Goal: Obtain resource: Download file/media

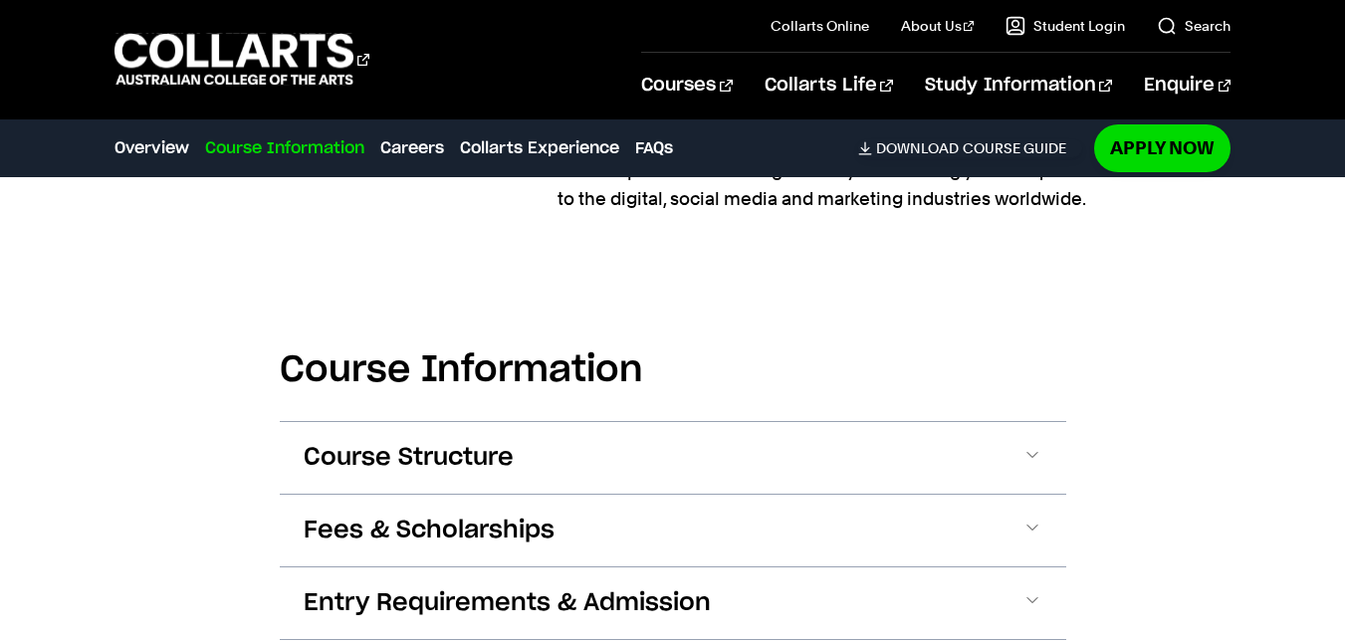
scroll to position [2190, 0]
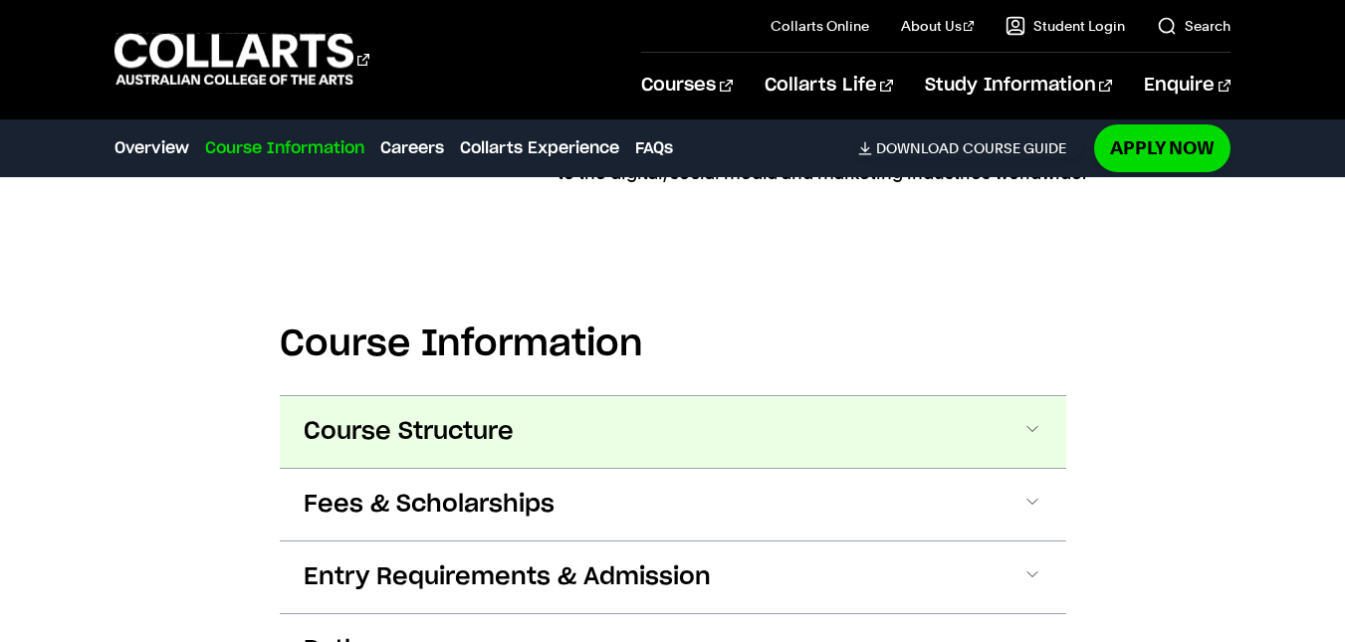
click at [438, 416] on span "Course Structure" at bounding box center [409, 432] width 210 height 32
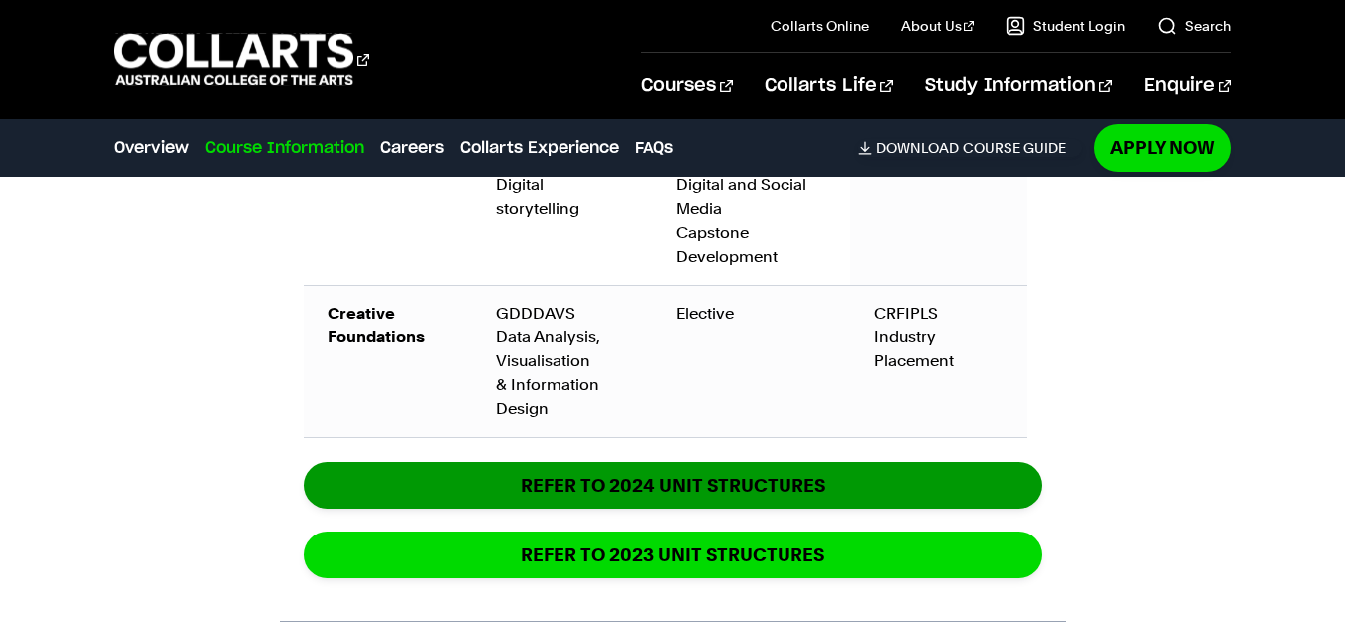
scroll to position [3960, 0]
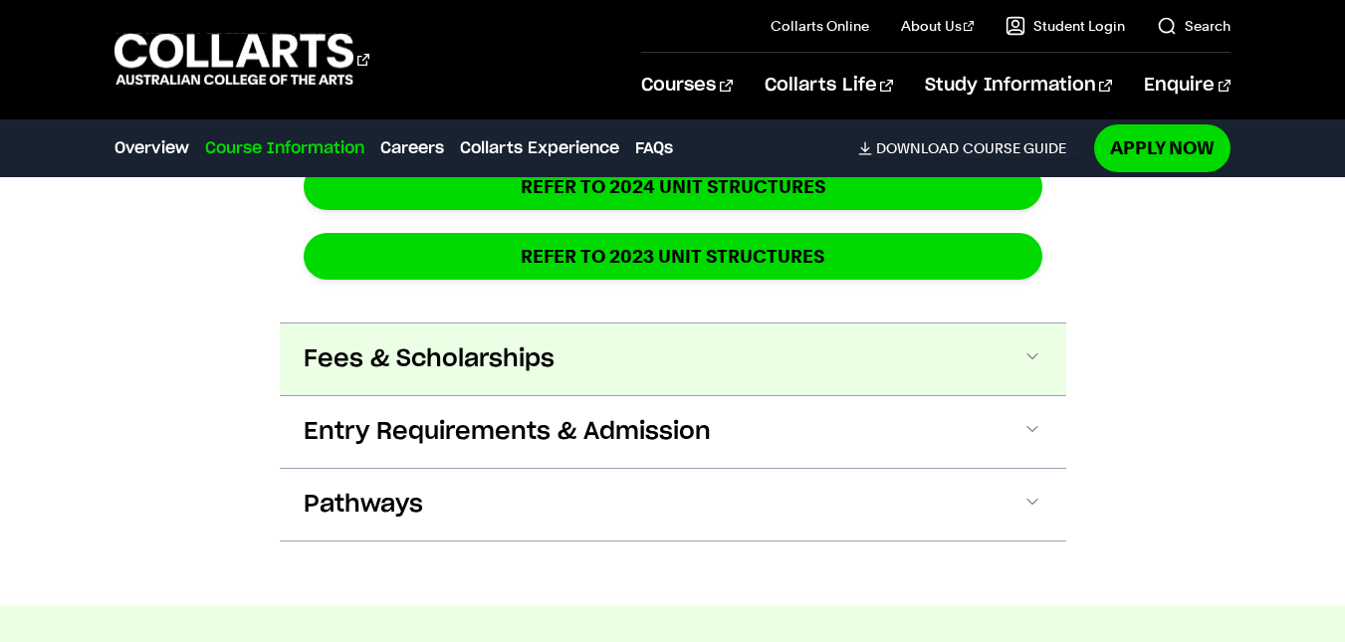
click at [620, 329] on button "Fees & Scholarships" at bounding box center [673, 360] width 786 height 72
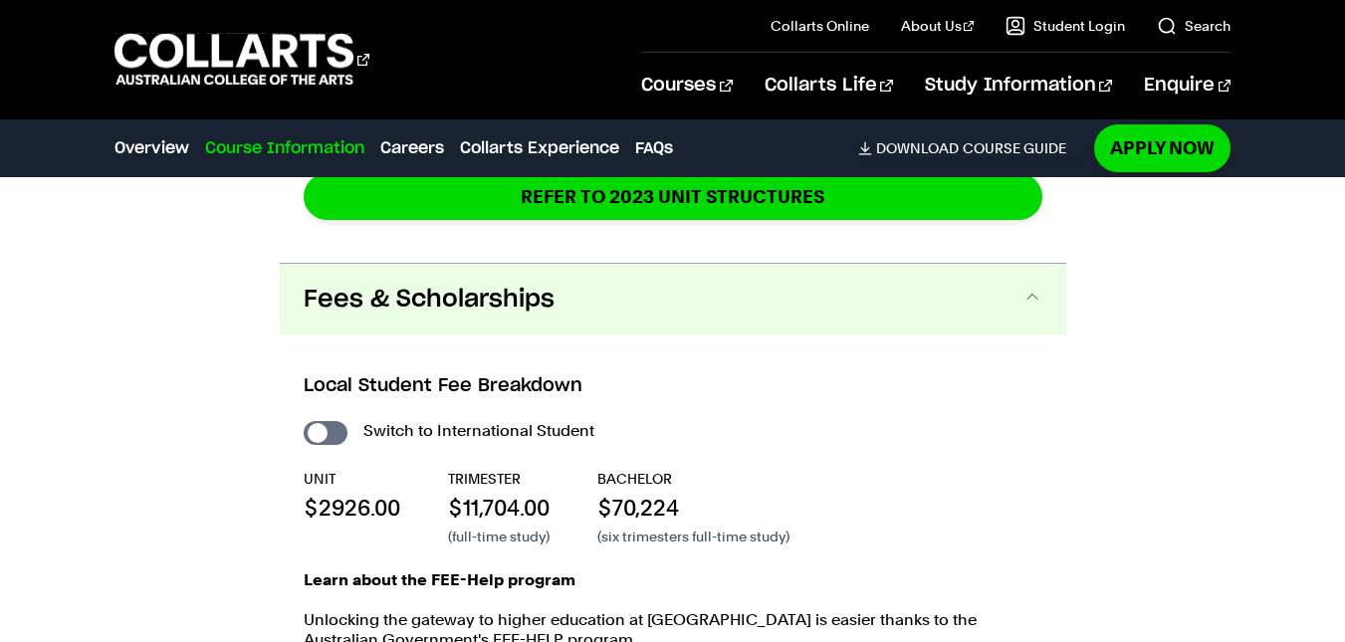
scroll to position [4065, 0]
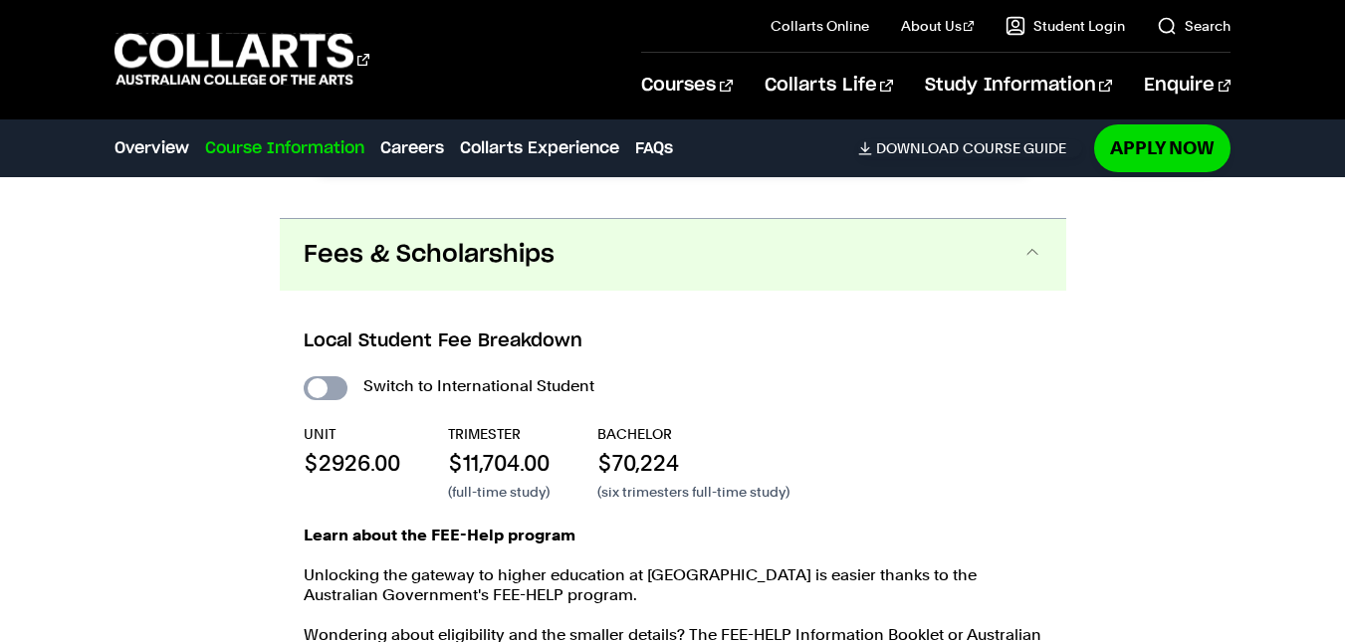
click at [321, 376] on input "International Student" at bounding box center [326, 388] width 44 height 24
checkbox input "true"
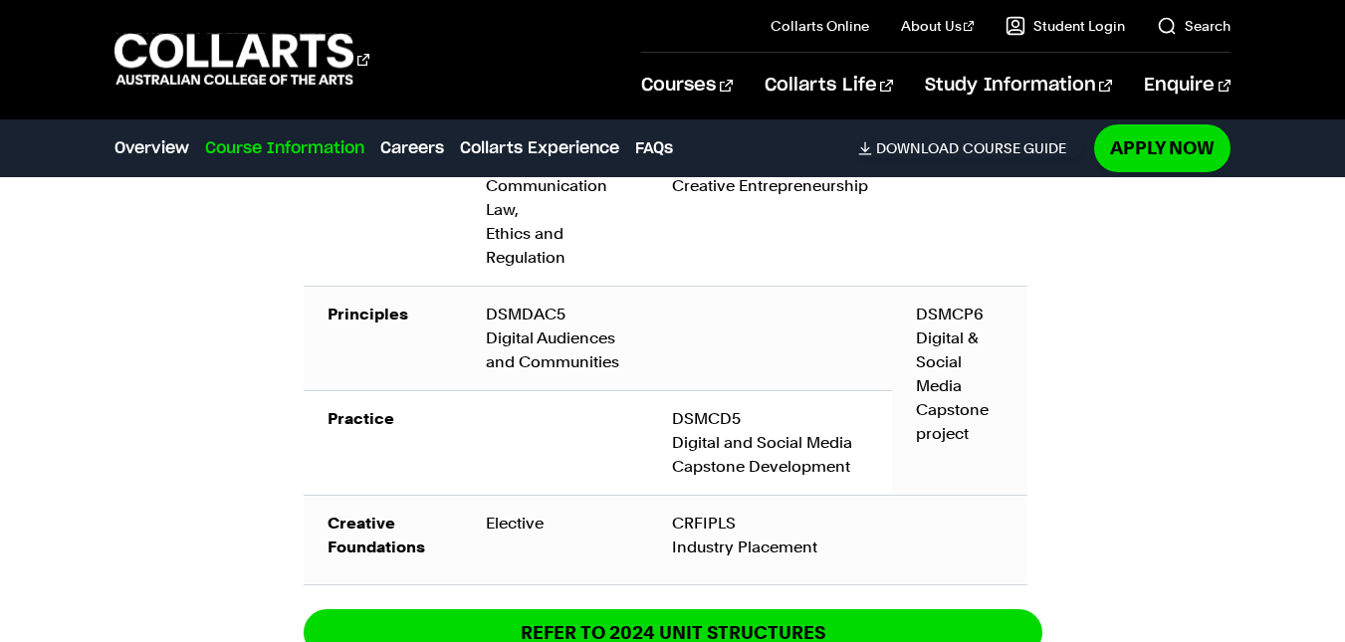
scroll to position [3667, 0]
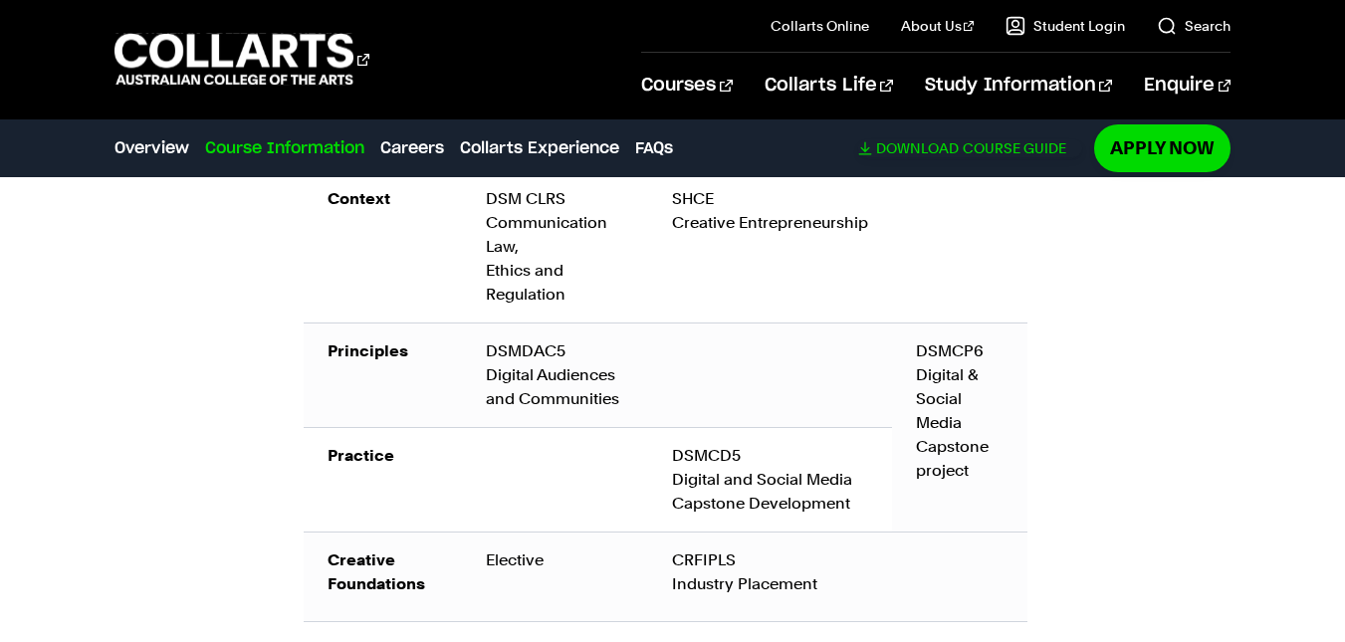
click at [953, 151] on span "Download" at bounding box center [917, 148] width 83 height 18
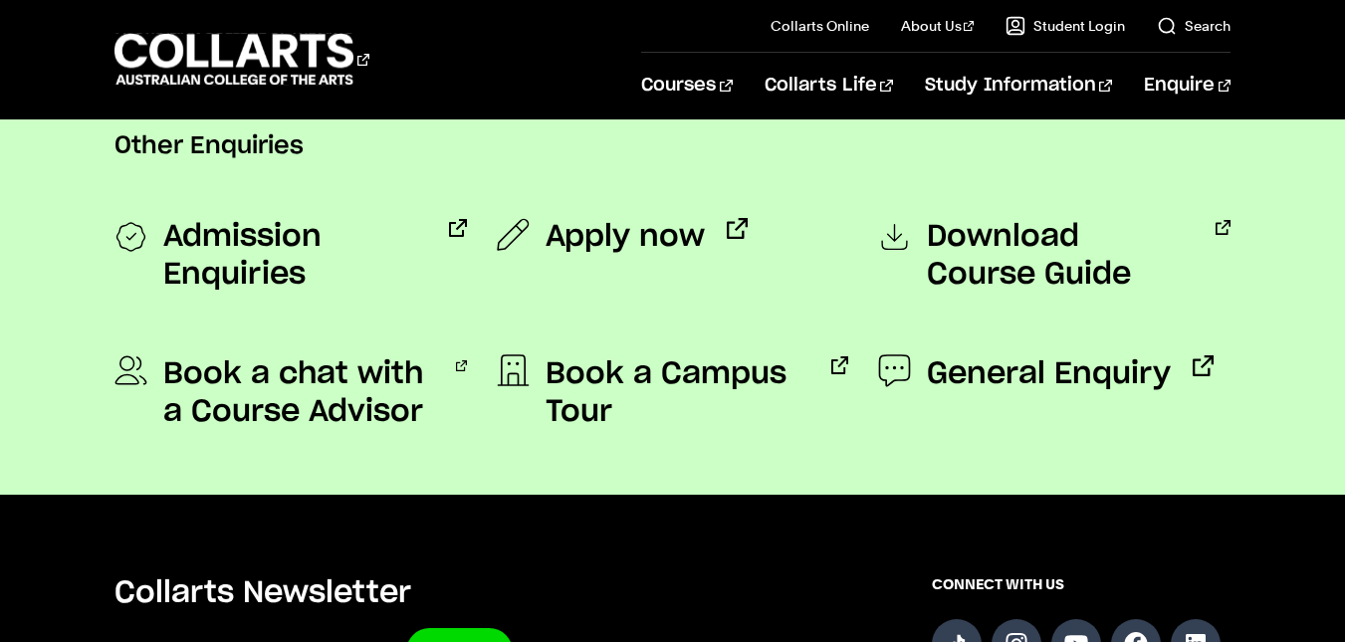
scroll to position [1593, 0]
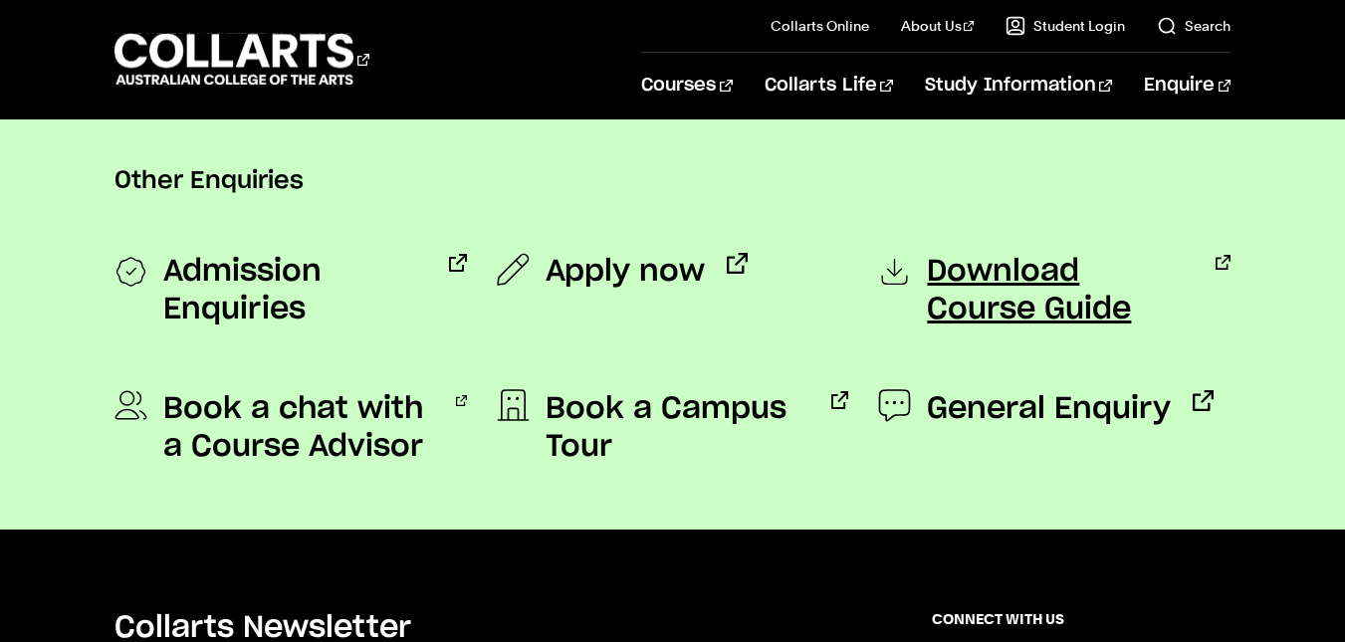
click at [983, 282] on span "Download Course Guide" at bounding box center [1060, 291] width 266 height 76
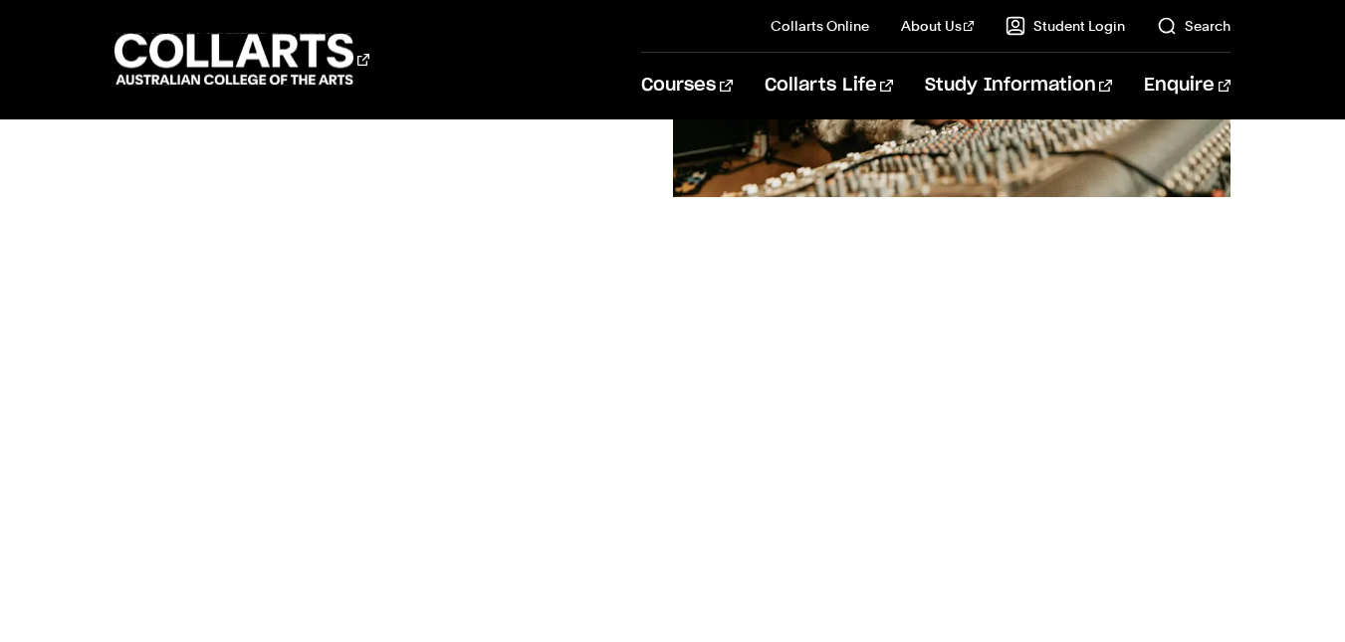
scroll to position [299, 0]
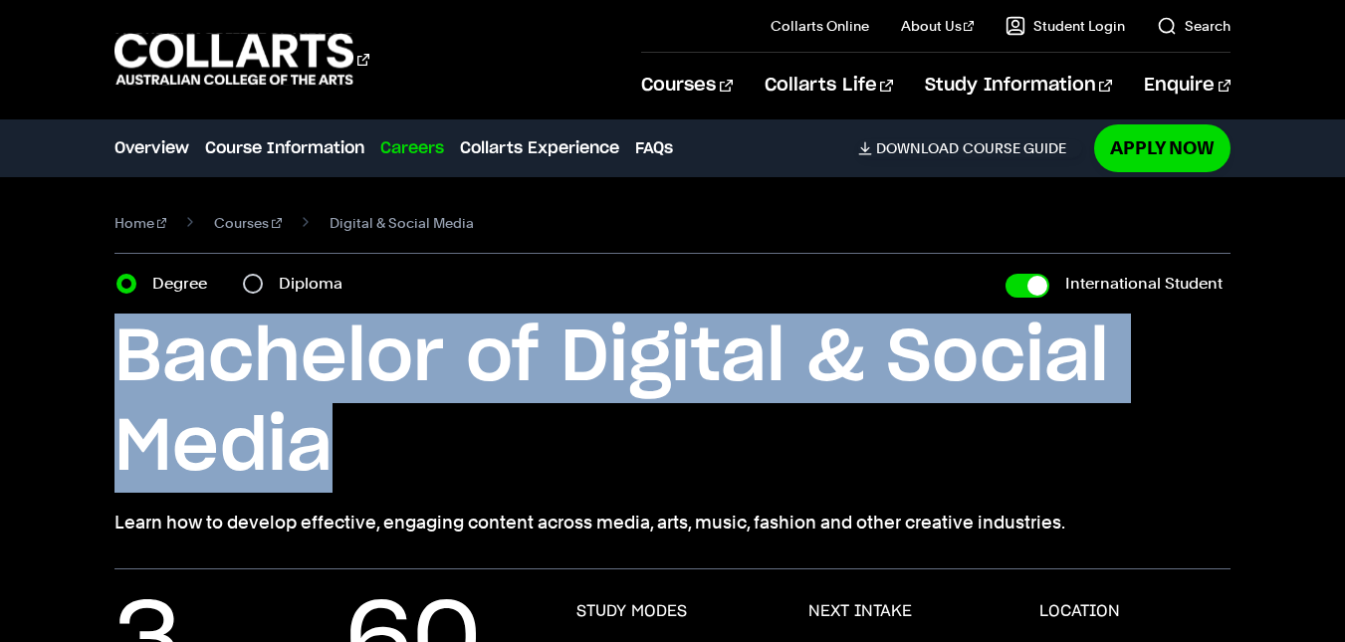
drag, startPoint x: 103, startPoint y: 352, endPoint x: 1100, endPoint y: 445, distance: 1001.8
click at [1100, 445] on div "Home Courses Digital & Social Media Course variant Degree Diploma International…" at bounding box center [672, 373] width 1345 height 392
copy h1 "Bachelor of Digital & Social Media"
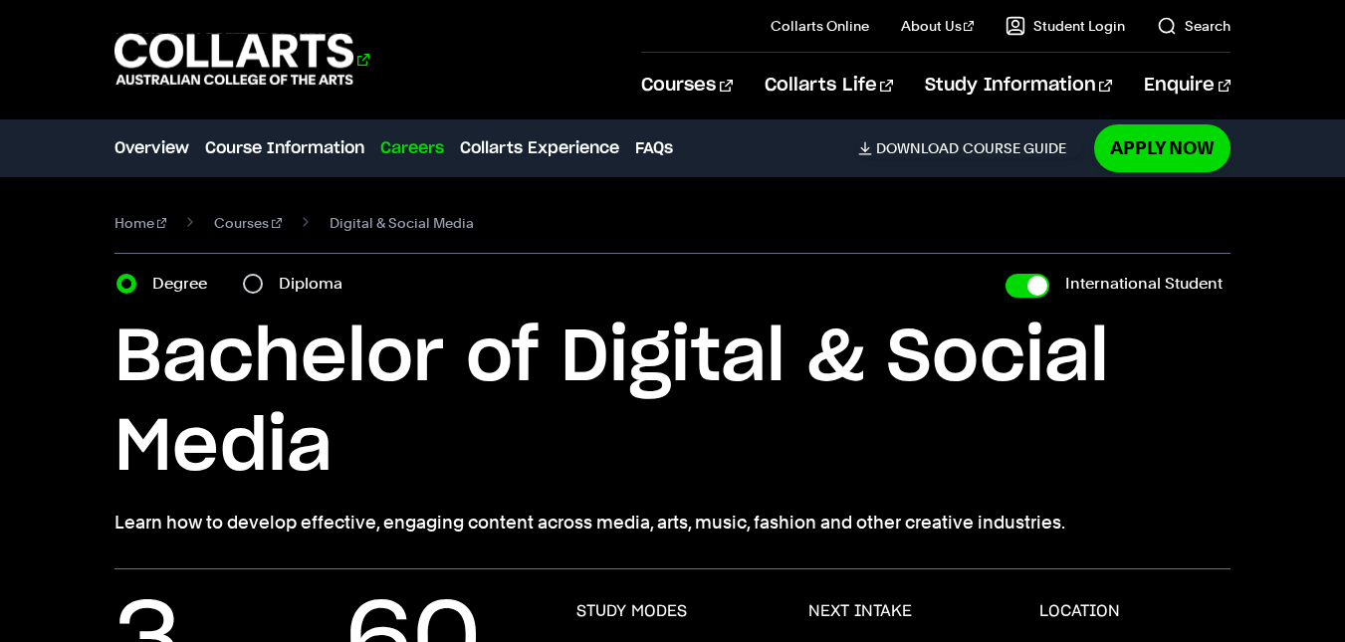
drag, startPoint x: 107, startPoint y: 41, endPoint x: 330, endPoint y: 65, distance: 224.3
click at [330, 65] on div "Courses Collarts Online Study 100% online About Us History & Values Strategic P…" at bounding box center [672, 59] width 1345 height 118
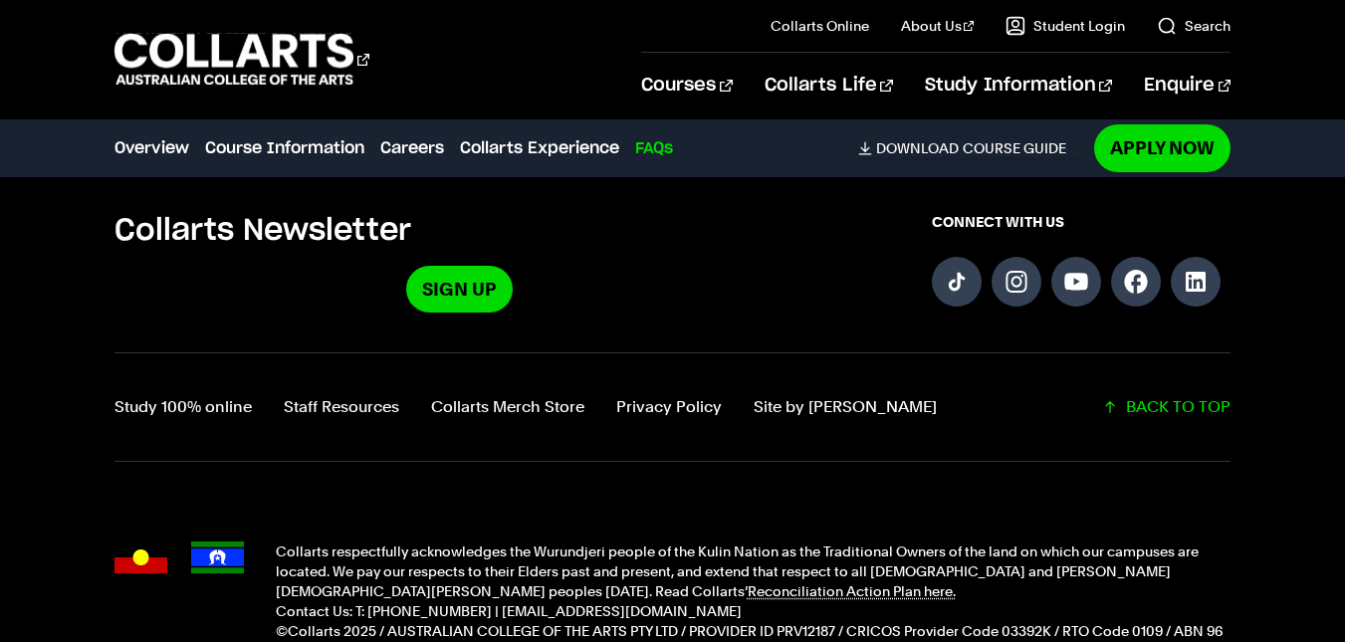
scroll to position [7007, 0]
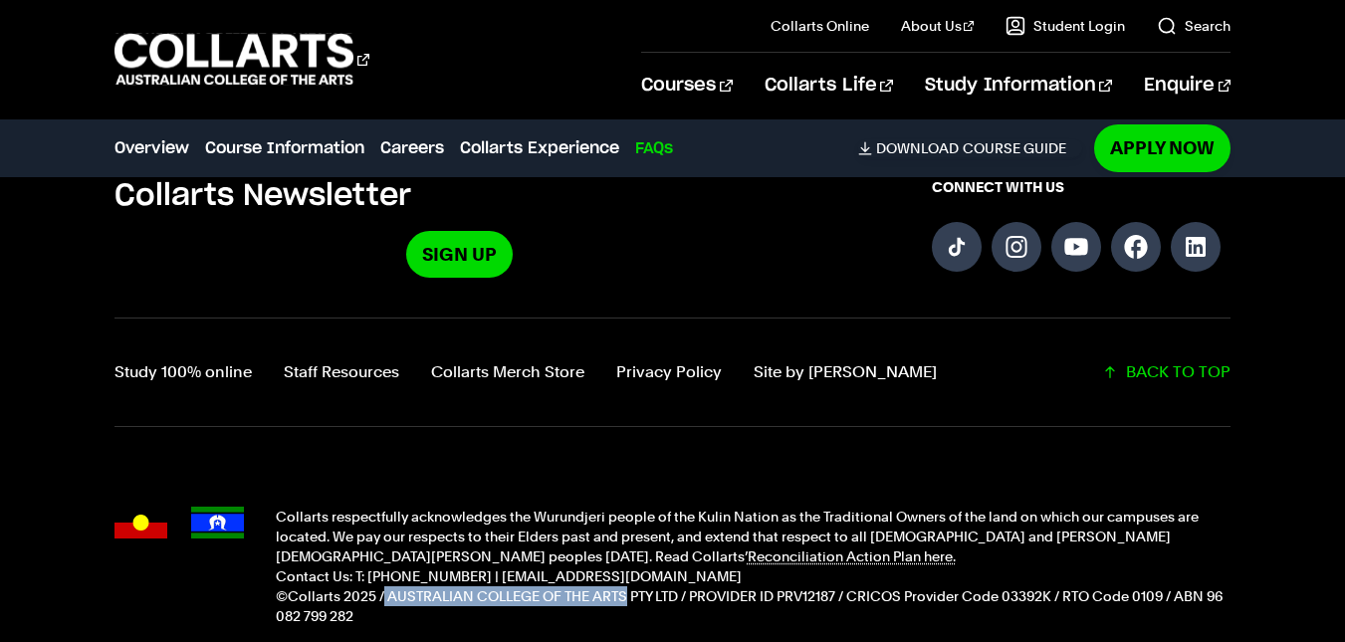
drag, startPoint x: 381, startPoint y: 553, endPoint x: 625, endPoint y: 551, distance: 243.9
click at [625, 586] on p "©Collarts 2025 / AUSTRALIAN COLLEGE OF THE ARTS PTY LTD / PROVIDER ID PRV12187 …" at bounding box center [753, 606] width 955 height 40
copy p "AUSTRALIAN COLLEGE OF THE ARTS"
